Goal: Answer question/provide support: Share knowledge or assist other users

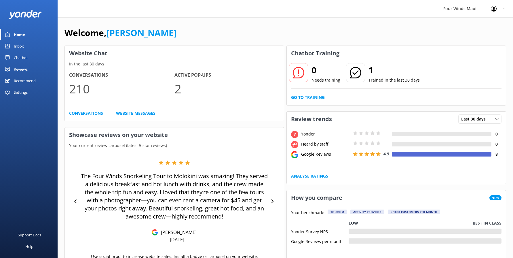
click at [3, 49] on link "Inbox" at bounding box center [29, 46] width 58 height 12
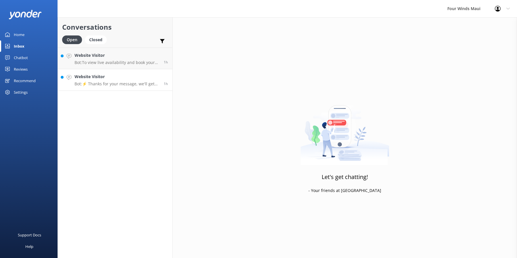
click at [116, 88] on link "Website Visitor Bot: ⚡ Thanks for your message, we'll get back to you as soon a…" at bounding box center [115, 80] width 115 height 22
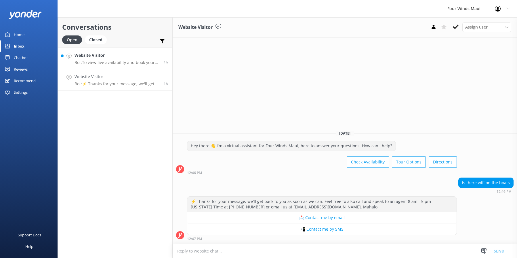
click at [100, 55] on h4 "Website Visitor" at bounding box center [117, 55] width 85 height 6
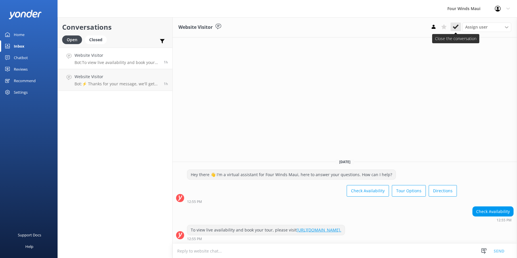
click at [458, 27] on icon at bounding box center [456, 27] width 6 height 6
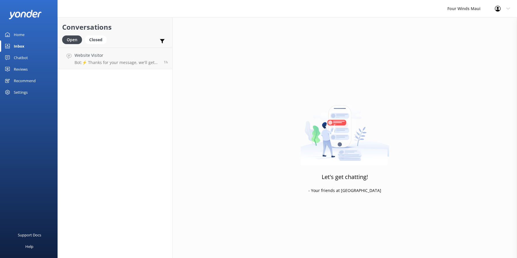
click at [16, 54] on div "Chatbot" at bounding box center [21, 58] width 14 height 12
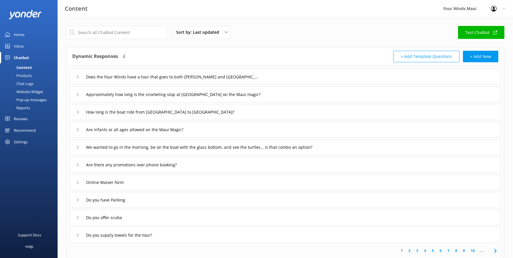
click at [30, 85] on div "Chat Logs" at bounding box center [18, 83] width 30 height 8
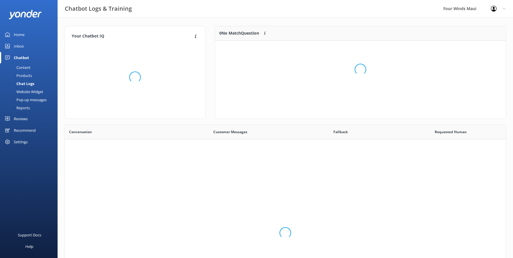
scroll to position [25, 286]
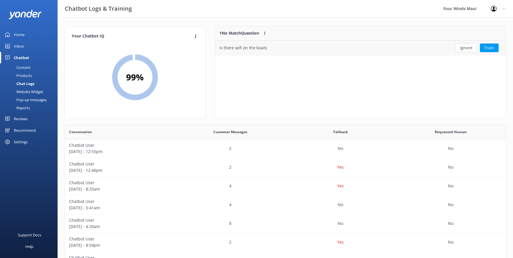
click at [271, 45] on div "is there wifi on the boats" at bounding box center [330, 48] width 231 height 14
click at [427, 49] on div "is there wifi on the boats" at bounding box center [330, 48] width 231 height 14
click at [490, 46] on button "Train" at bounding box center [489, 47] width 19 height 9
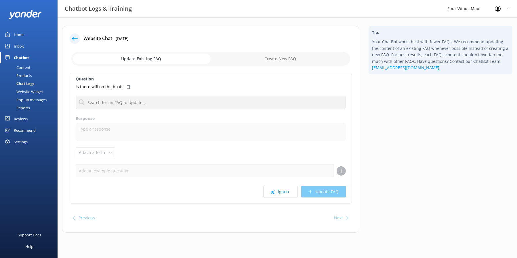
click at [317, 59] on input "checkbox" at bounding box center [210, 59] width 279 height 14
checkbox input "true"
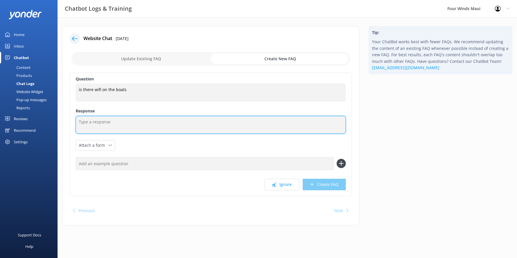
click at [124, 125] on textarea at bounding box center [211, 125] width 270 height 18
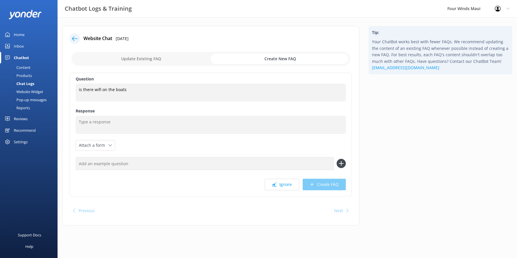
click at [27, 85] on div "Chat Logs" at bounding box center [18, 83] width 31 height 8
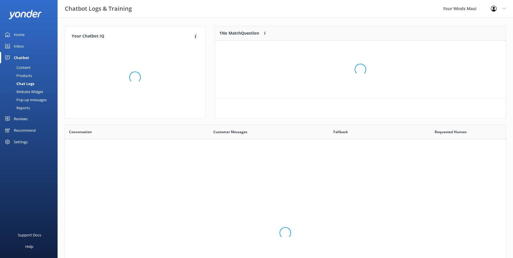
scroll to position [25, 286]
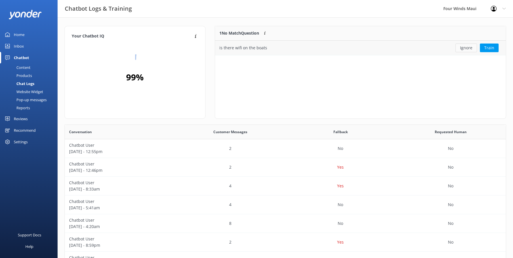
click at [467, 49] on button "Ignore" at bounding box center [466, 47] width 22 height 9
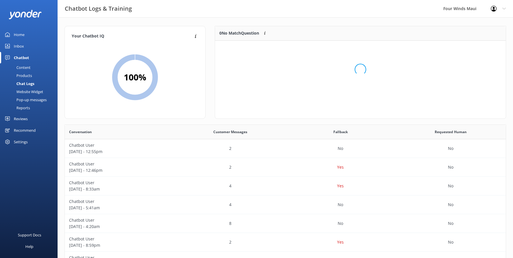
scroll to position [68, 286]
